Goal: Task Accomplishment & Management: Use online tool/utility

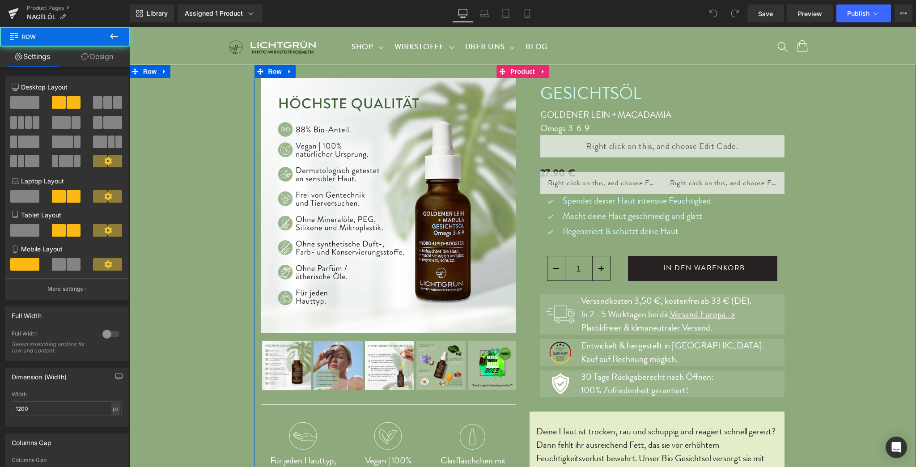
click at [519, 92] on div "Sale Off (P) Image" at bounding box center [388, 333] width 268 height 510
click at [519, 72] on span "Product" at bounding box center [522, 71] width 29 height 13
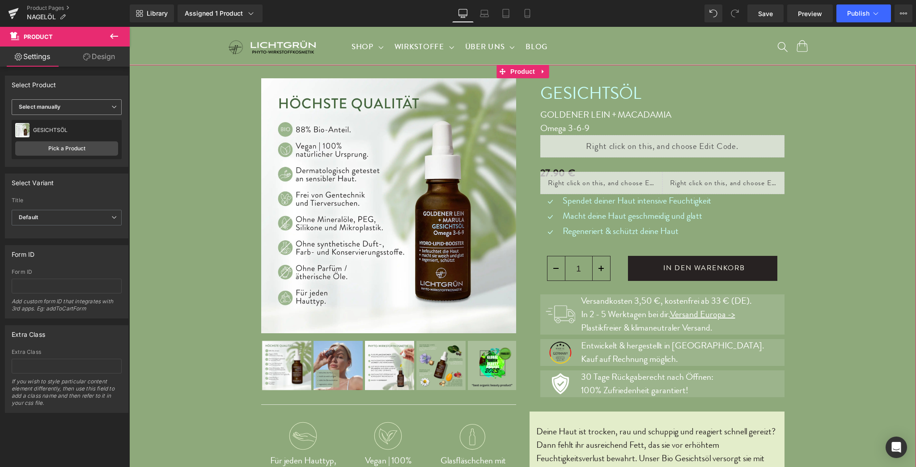
click at [78, 106] on span "Select manually" at bounding box center [67, 107] width 110 height 16
click at [78, 106] on span "Select manually" at bounding box center [65, 107] width 106 height 16
click at [98, 108] on span "Select manually" at bounding box center [67, 107] width 110 height 16
click at [98, 108] on span "Select manually" at bounding box center [65, 107] width 106 height 16
click at [89, 107] on span "Select manually" at bounding box center [67, 107] width 110 height 16
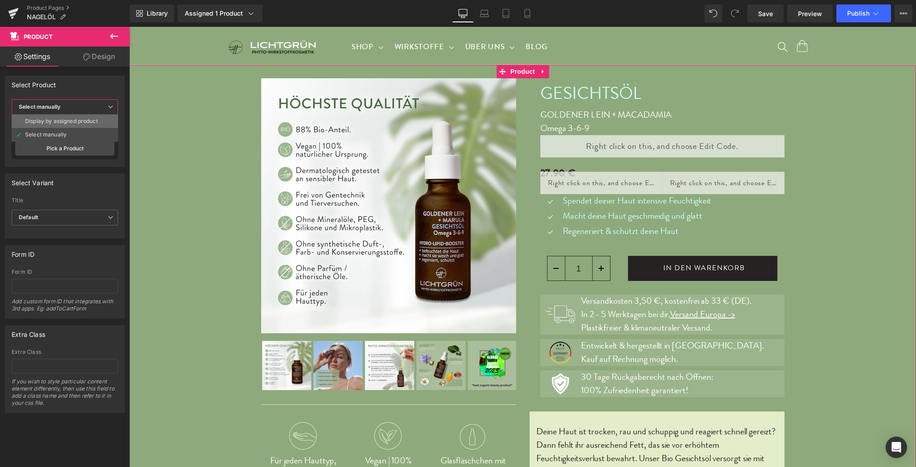
drag, startPoint x: 85, startPoint y: 119, endPoint x: 10, endPoint y: 95, distance: 78.6
click at [85, 119] on div "Display by assigned product" at bounding box center [61, 121] width 73 height 6
